Goal: Obtain resource: Download file/media

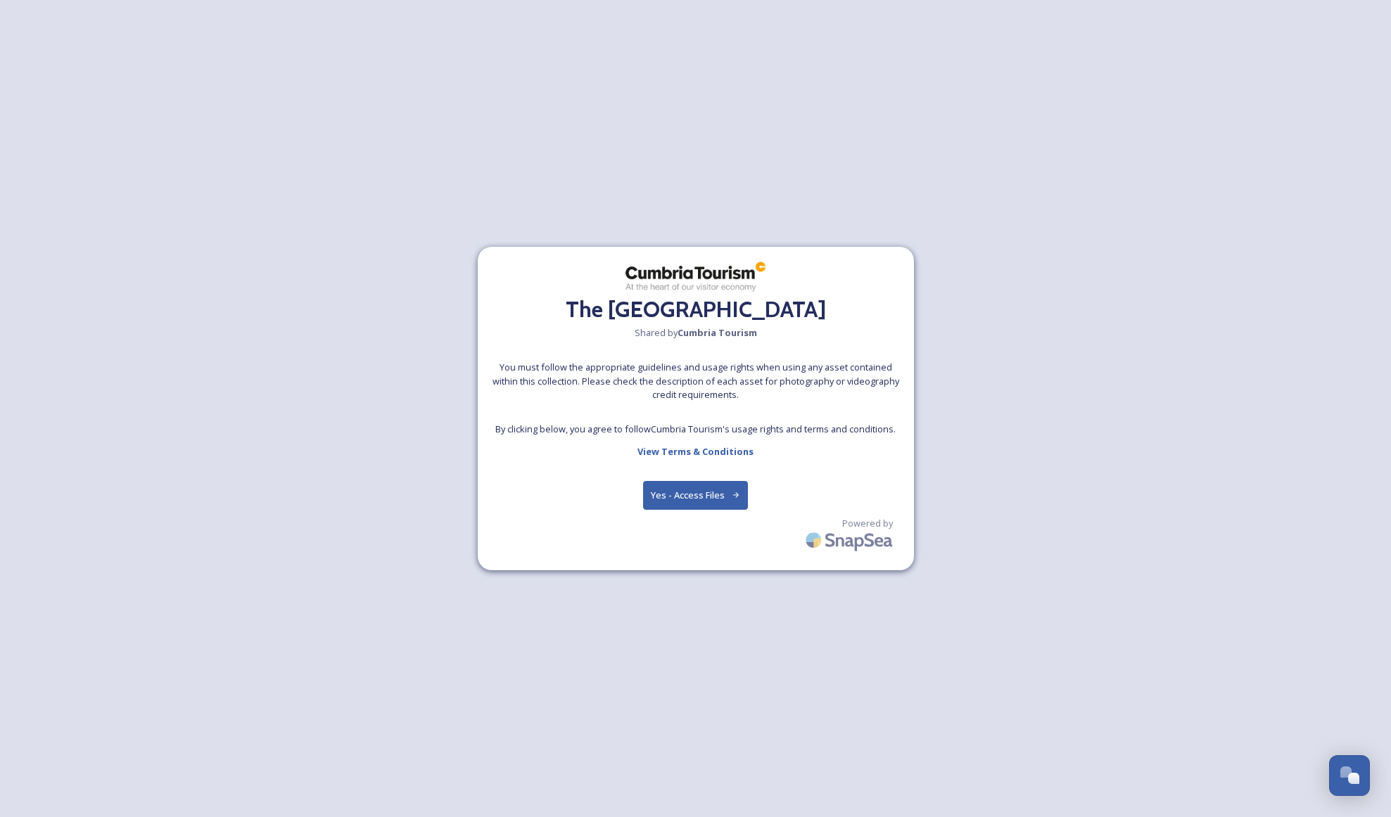
click at [721, 490] on button "Yes - Access Files" at bounding box center [696, 495] width 106 height 29
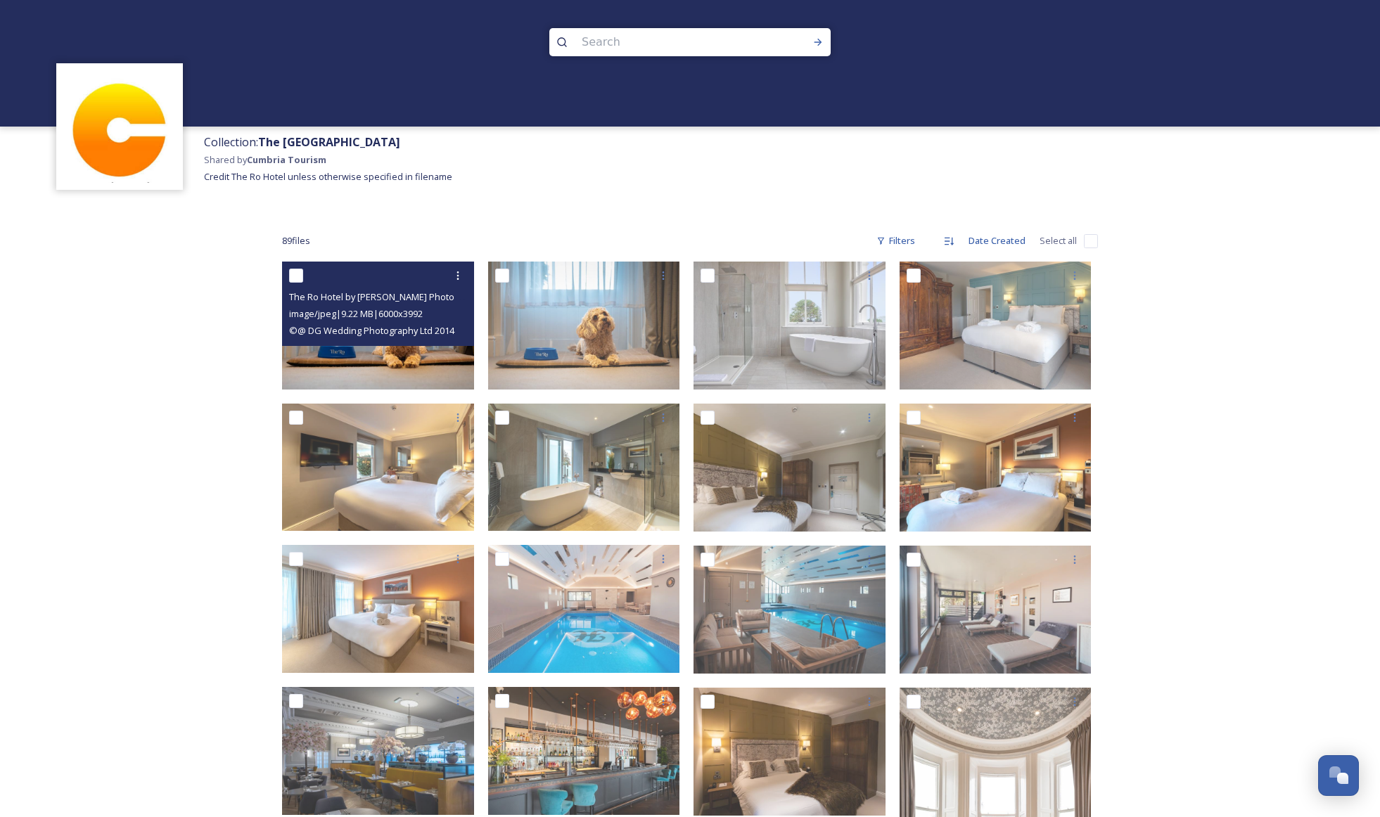
click at [446, 337] on span "© @ DG Wedding Photography Ltd 2014" at bounding box center [371, 330] width 165 height 13
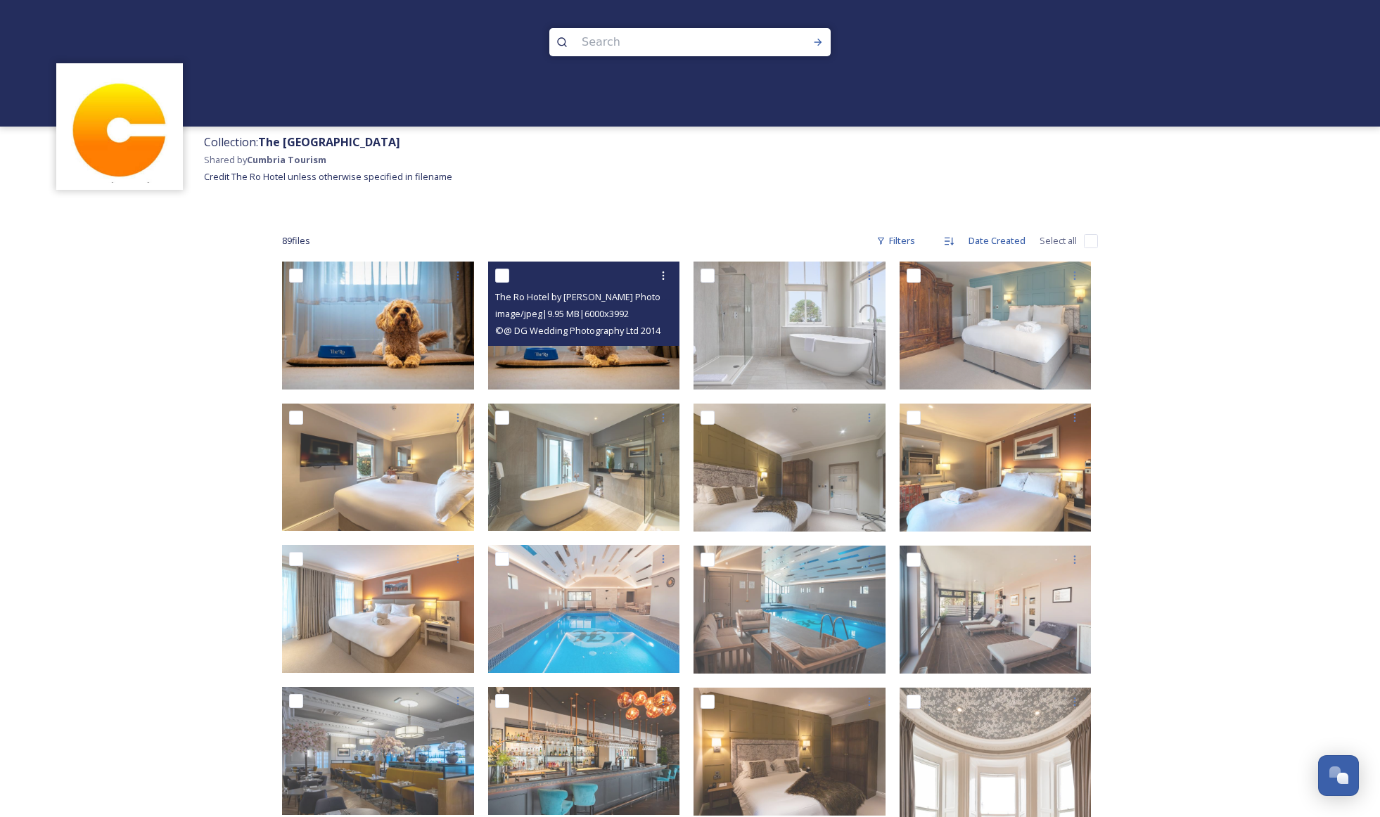
click at [503, 275] on input "checkbox" at bounding box center [502, 276] width 14 height 14
checkbox input "true"
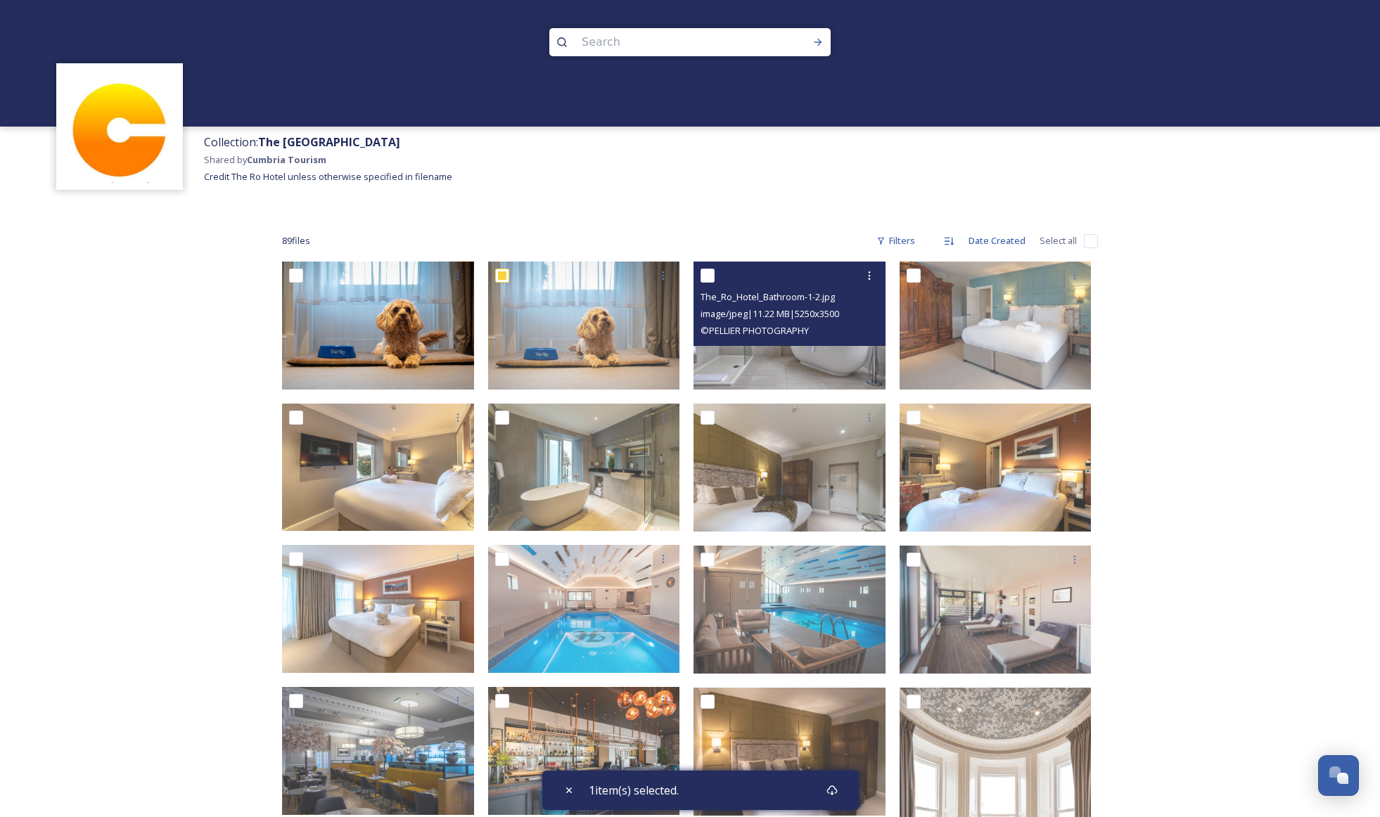
click at [709, 274] on input "checkbox" at bounding box center [708, 276] width 14 height 14
checkbox input "true"
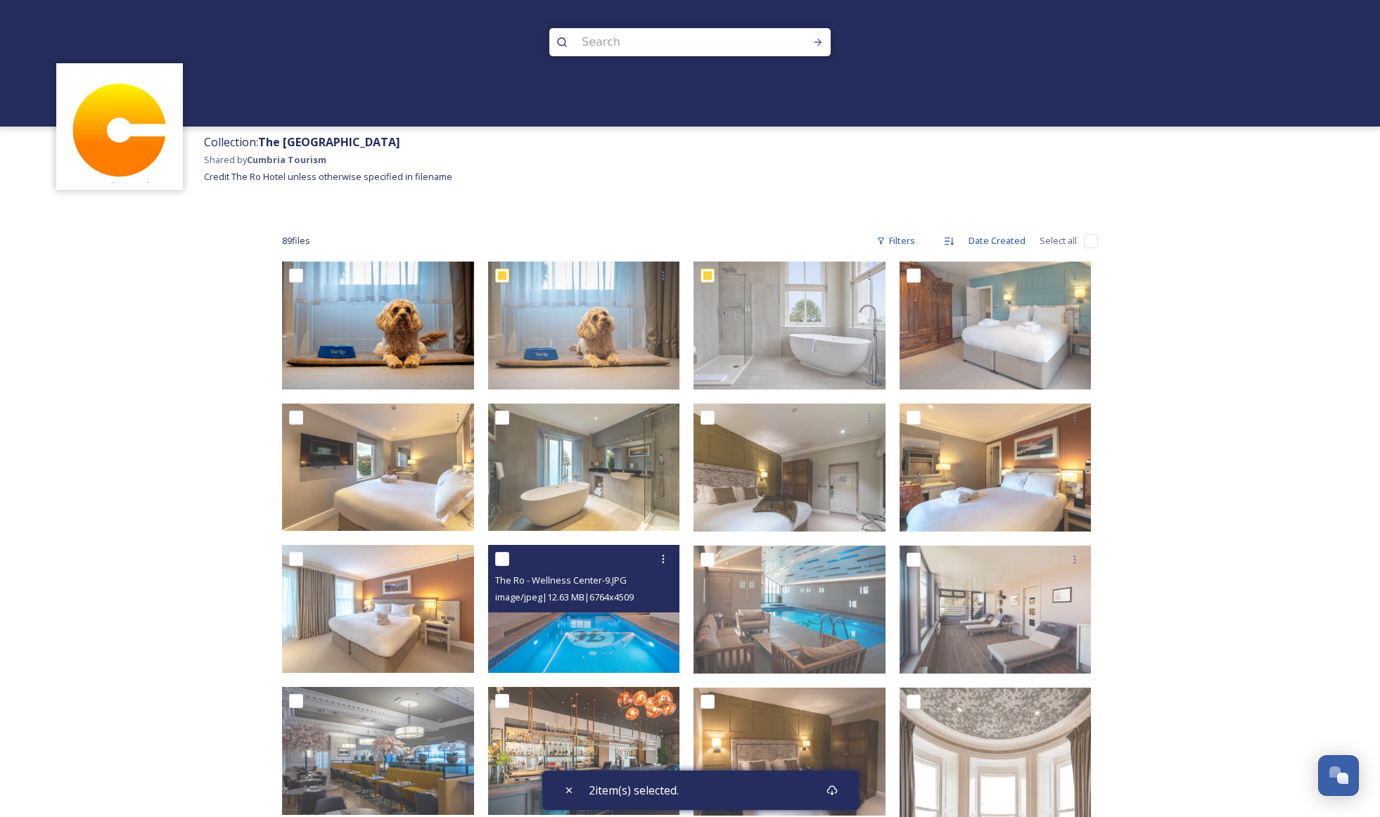
click at [506, 556] on input "checkbox" at bounding box center [502, 559] width 14 height 14
checkbox input "true"
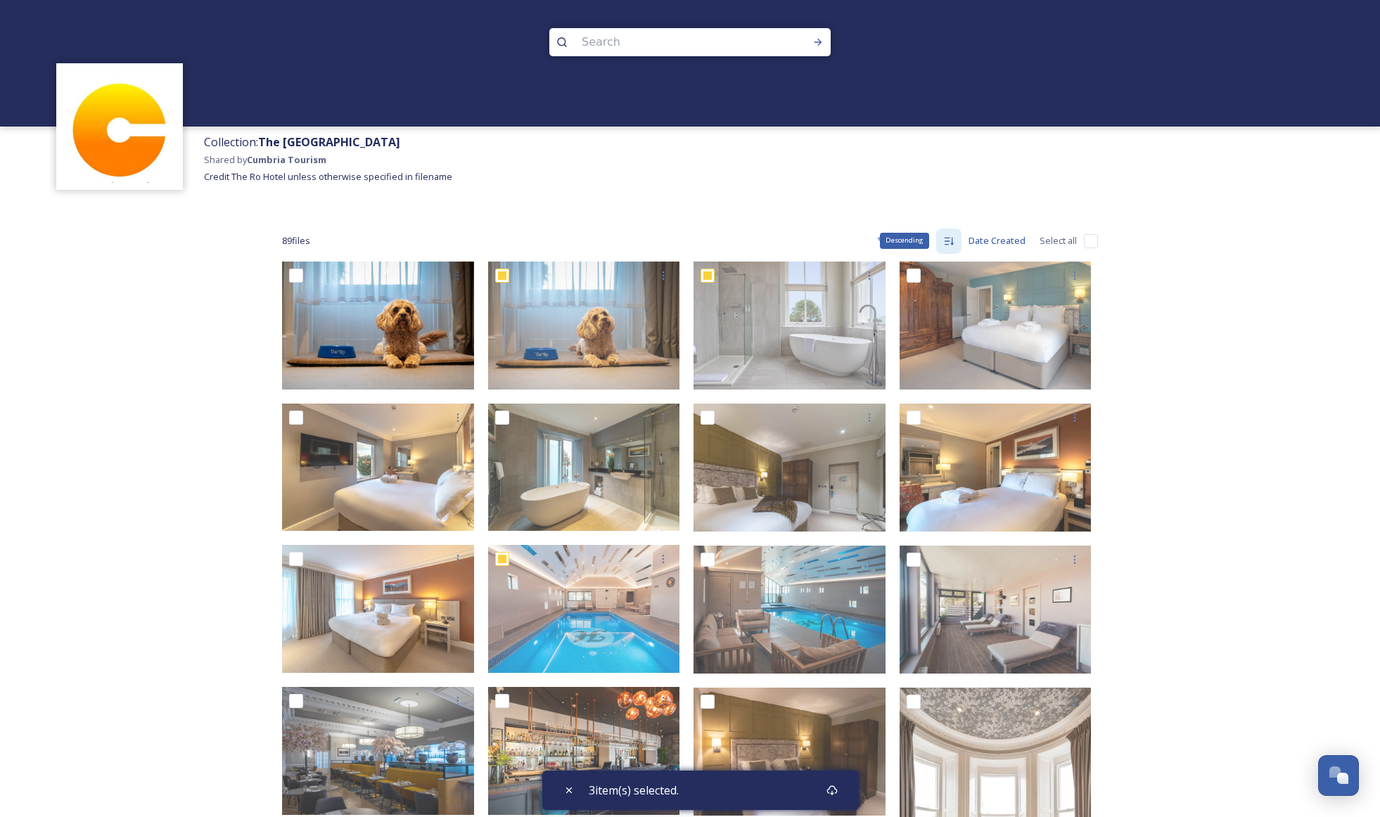
click at [957, 242] on div "Descending" at bounding box center [948, 241] width 25 height 25
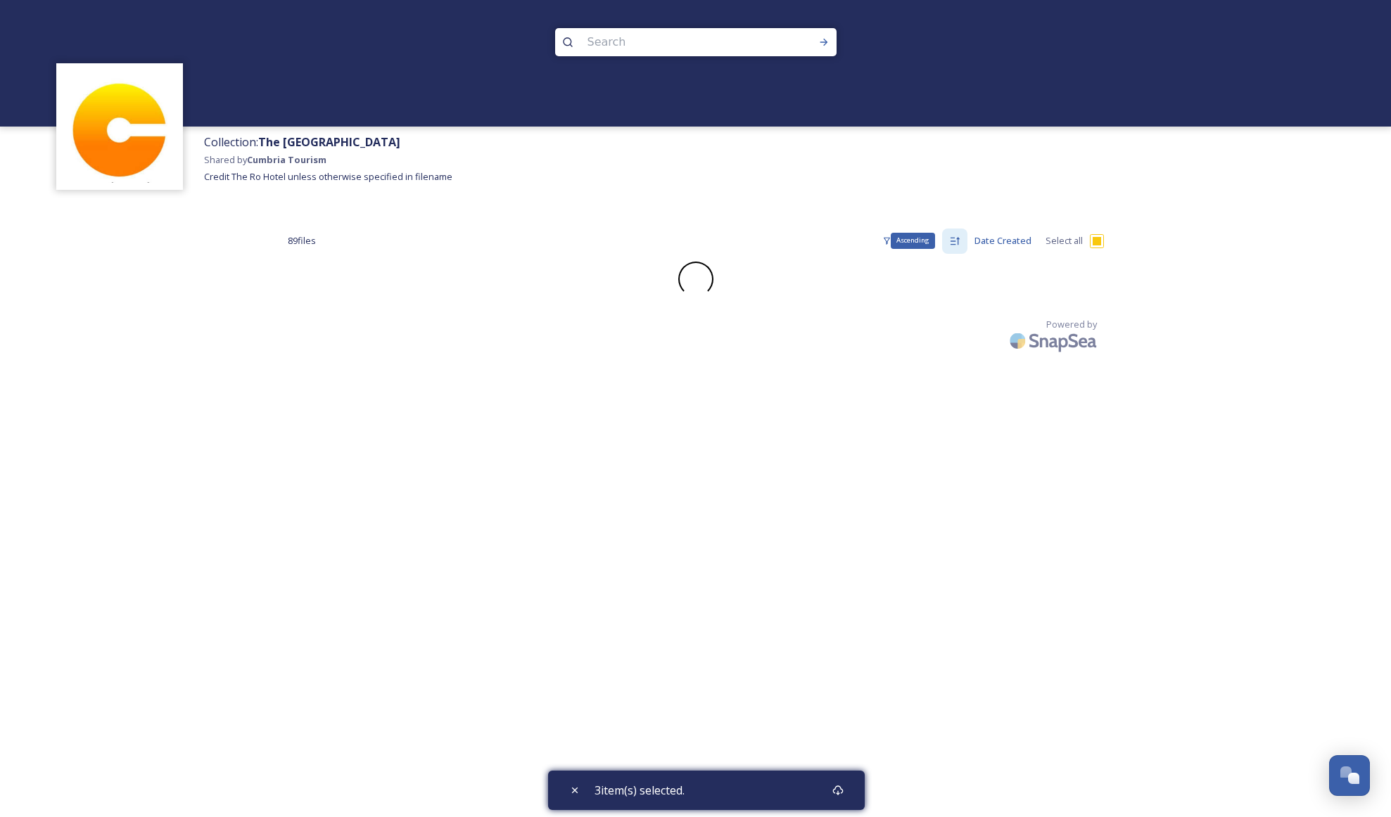
checkbox input "false"
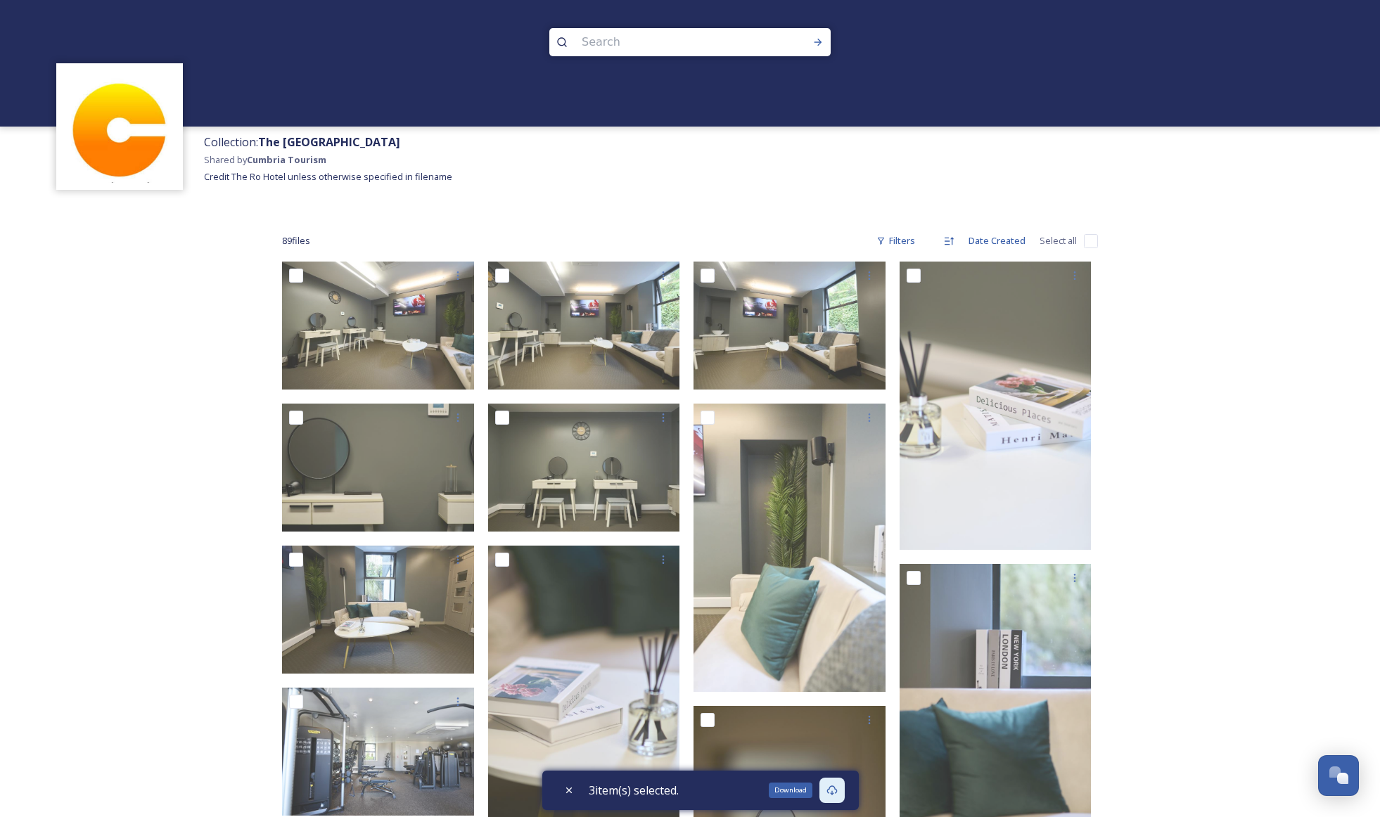
click at [836, 787] on icon at bounding box center [831, 790] width 11 height 11
click at [838, 790] on icon at bounding box center [831, 790] width 11 height 11
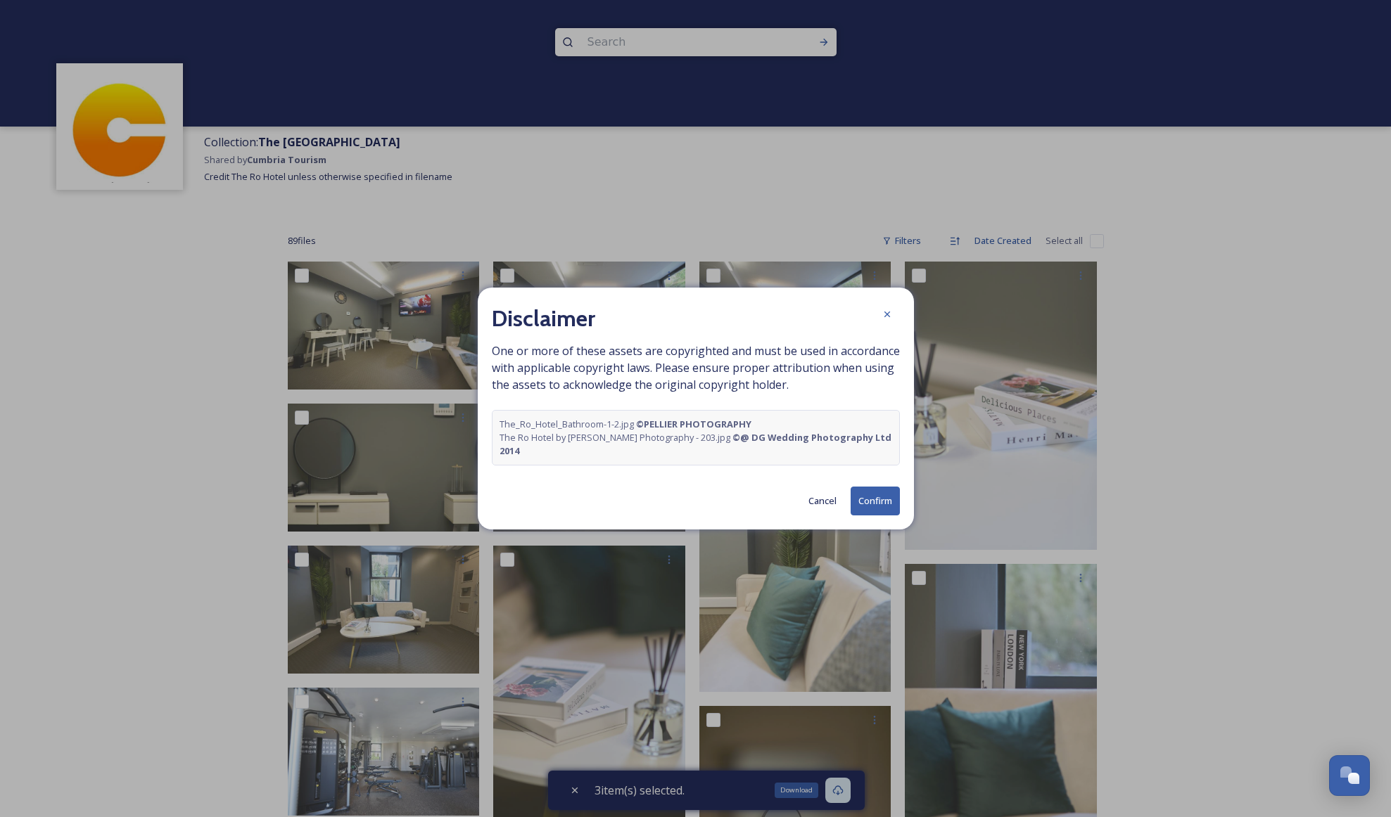
click at [869, 495] on button "Confirm" at bounding box center [874, 501] width 49 height 29
